Goal: Task Accomplishment & Management: Use online tool/utility

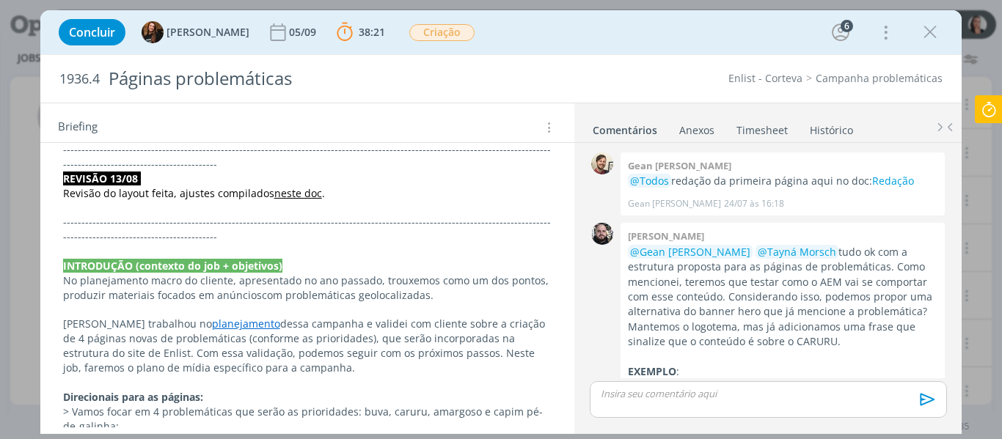
scroll to position [1817, 0]
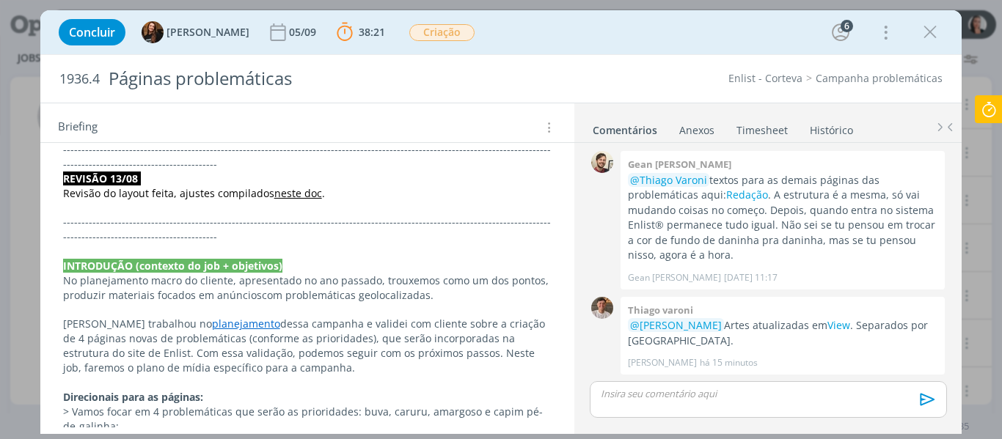
click at [667, 26] on div "Concluir Tayná Morsch 05/09 38:21 Parar Apontar Data * 04/09/2025 Horas * 00:00…" at bounding box center [501, 32] width 900 height 35
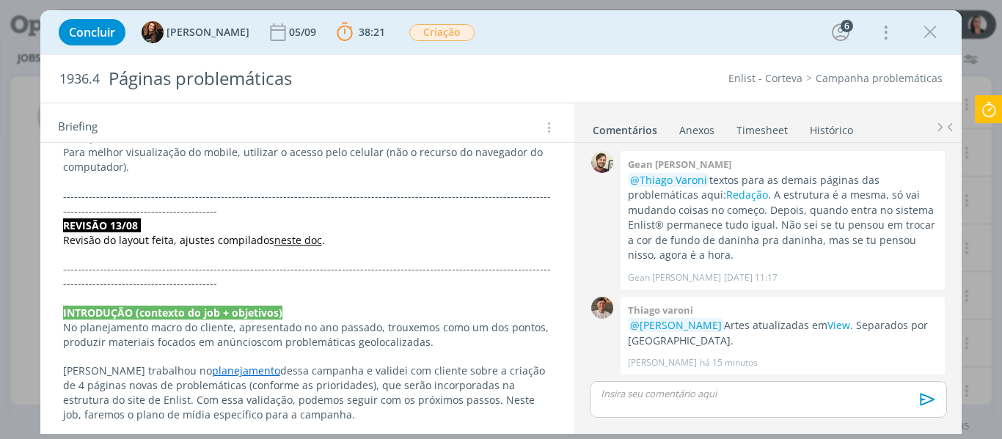
scroll to position [1540, 0]
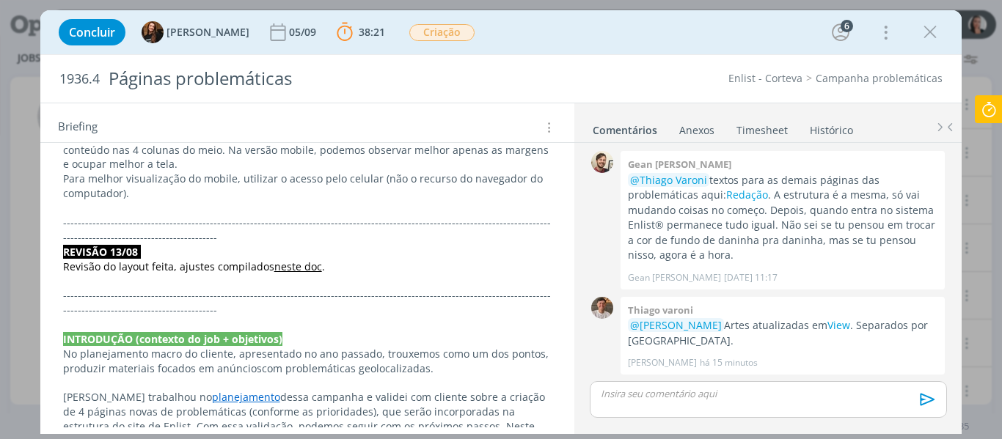
click at [646, 41] on div "Concluir Tayná Morsch 05/09 38:21 Parar Apontar Data * 04/09/2025 Horas * 00:00…" at bounding box center [501, 32] width 900 height 35
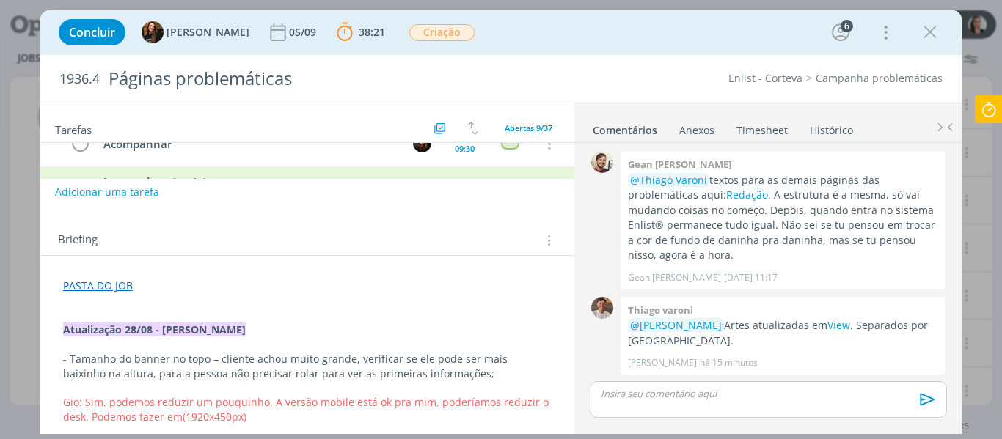
scroll to position [0, 0]
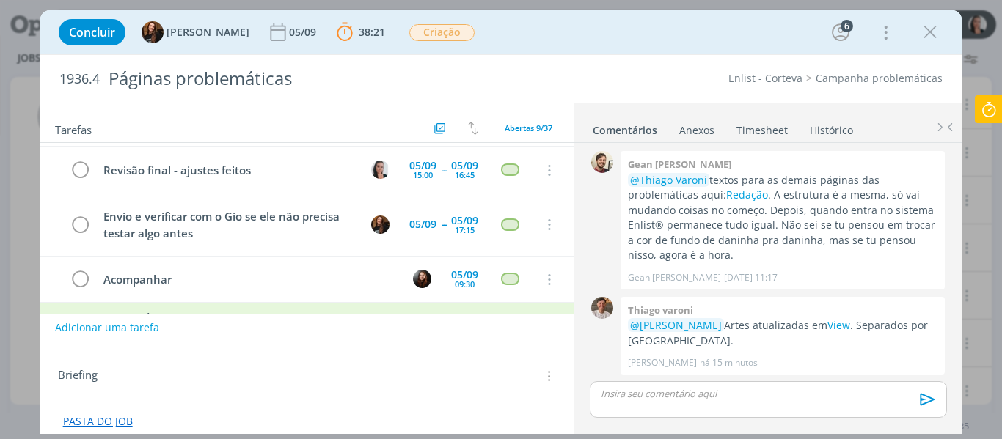
click at [986, 107] on icon at bounding box center [988, 109] width 26 height 29
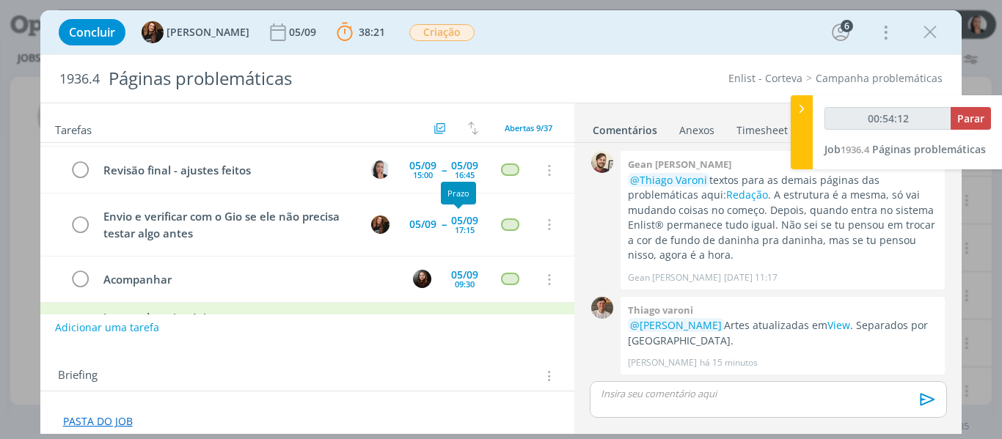
scroll to position [8, 0]
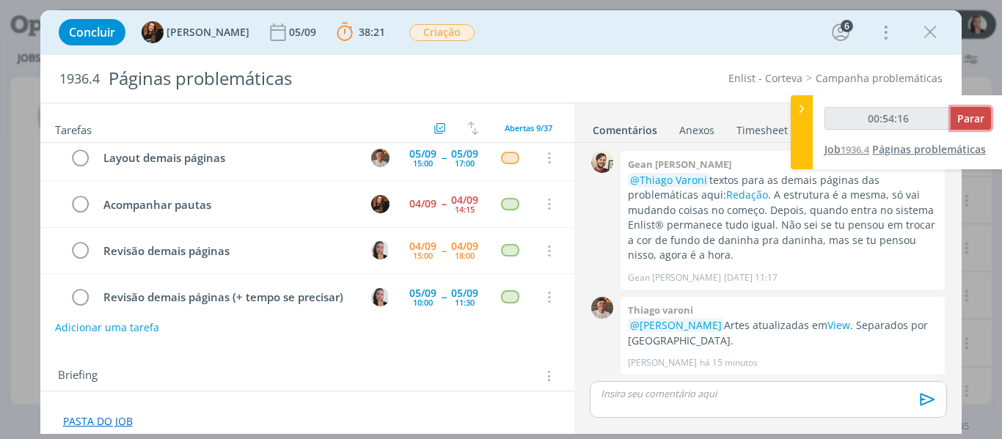
drag, startPoint x: 968, startPoint y: 123, endPoint x: 950, endPoint y: 154, distance: 35.8
click at [971, 122] on span "Parar" at bounding box center [970, 118] width 27 height 14
click at [964, 121] on span "Parar" at bounding box center [970, 118] width 27 height 14
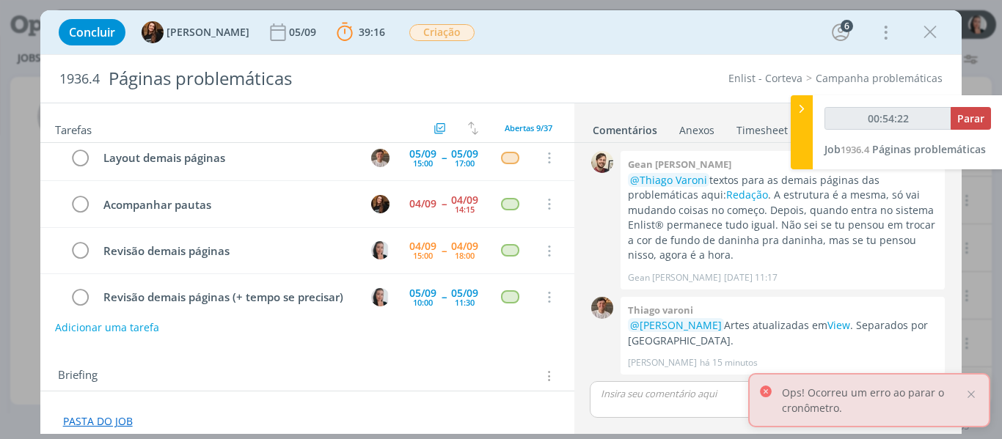
type input "00:55:00"
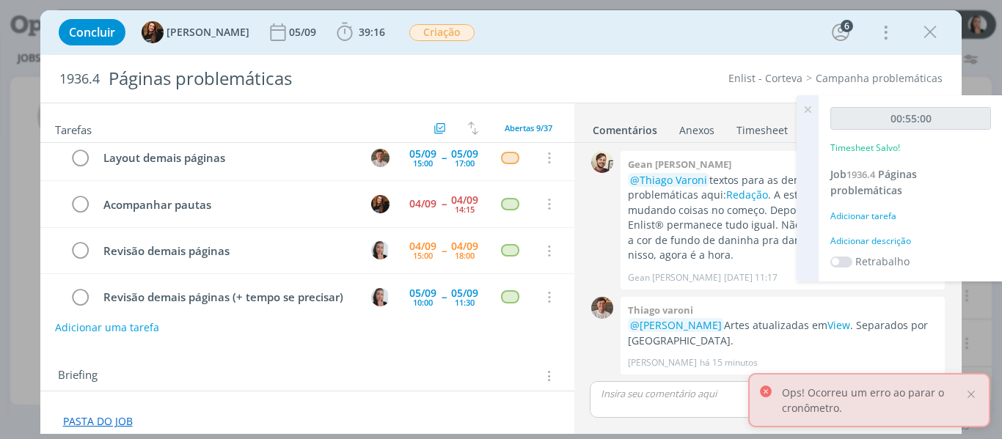
click at [854, 243] on div "Adicionar descrição" at bounding box center [910, 241] width 161 height 13
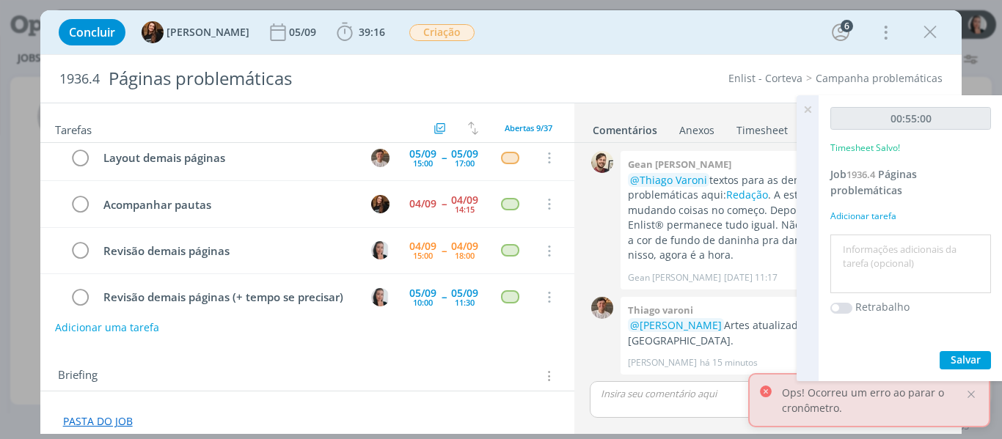
click at [865, 254] on textarea at bounding box center [910, 264] width 153 height 52
type textarea "revisão layout páginas"
click at [968, 359] on span "Salvar" at bounding box center [965, 360] width 30 height 14
click at [811, 109] on icon at bounding box center [807, 109] width 26 height 29
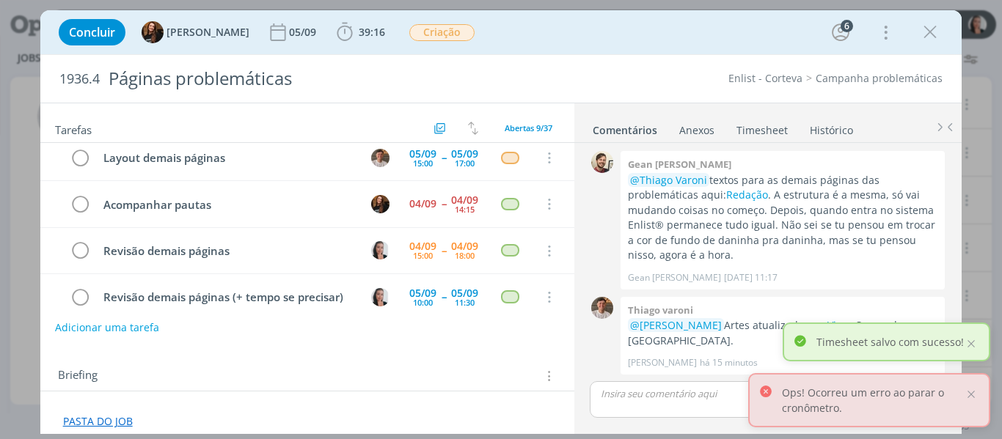
click at [776, 134] on link "Timesheet" at bounding box center [762, 127] width 53 height 21
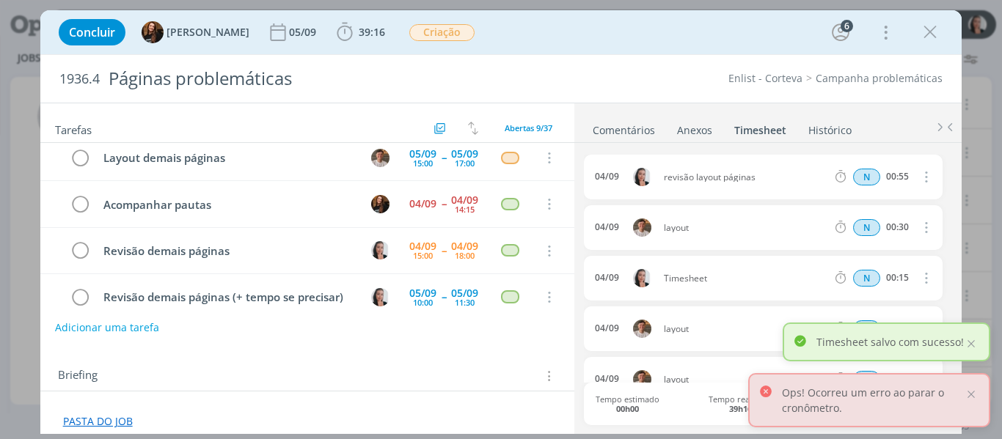
click at [921, 280] on icon "dialog" at bounding box center [925, 278] width 16 height 18
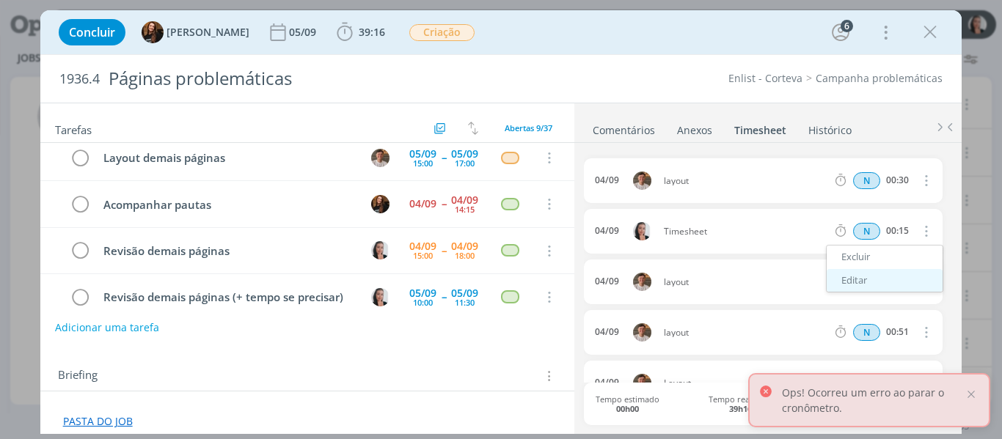
scroll to position [73, 0]
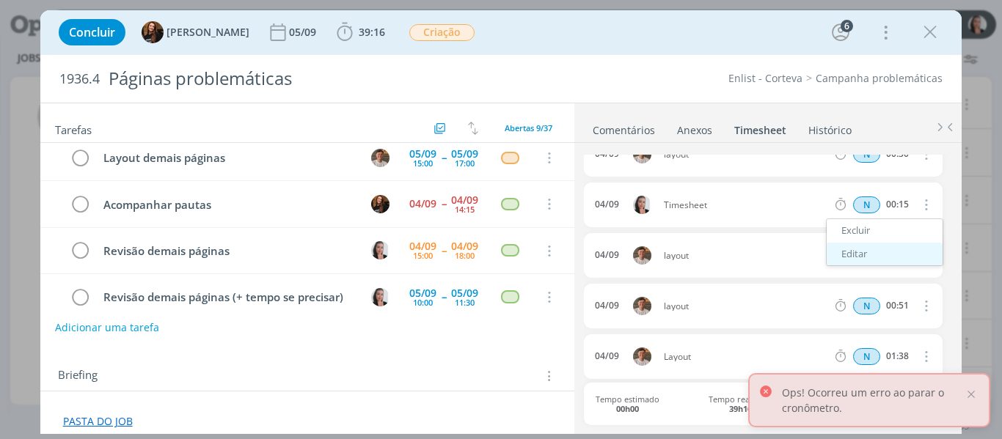
click at [853, 255] on link "Editar" at bounding box center [884, 254] width 116 height 23
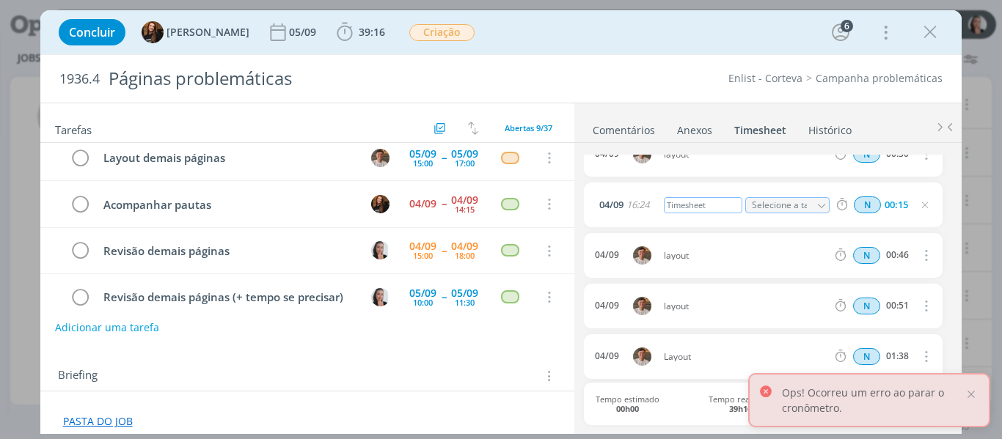
click at [677, 207] on div "Timesheet" at bounding box center [703, 205] width 79 height 16
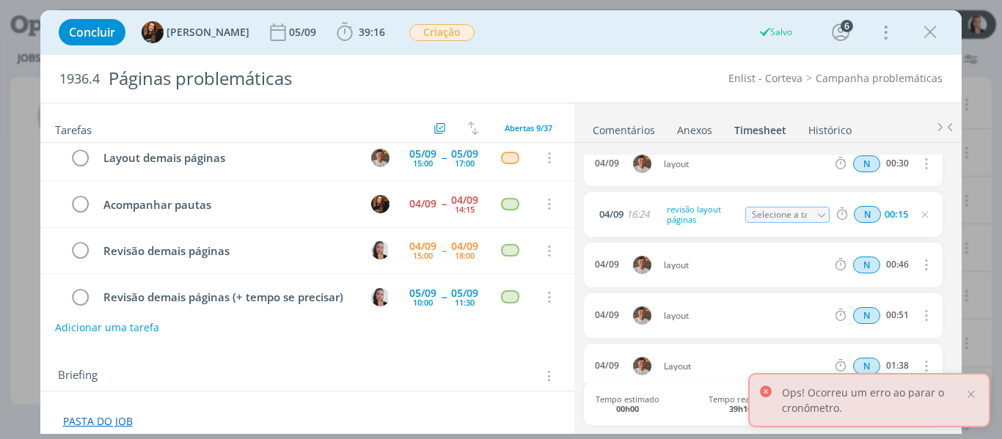
scroll to position [0, 0]
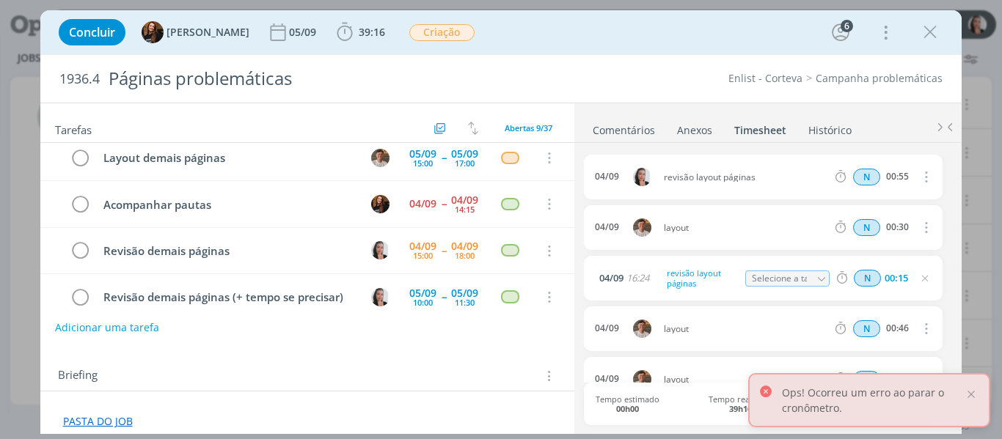
click at [596, 125] on link "Comentários" at bounding box center [624, 127] width 64 height 21
